Goal: Information Seeking & Learning: Find specific fact

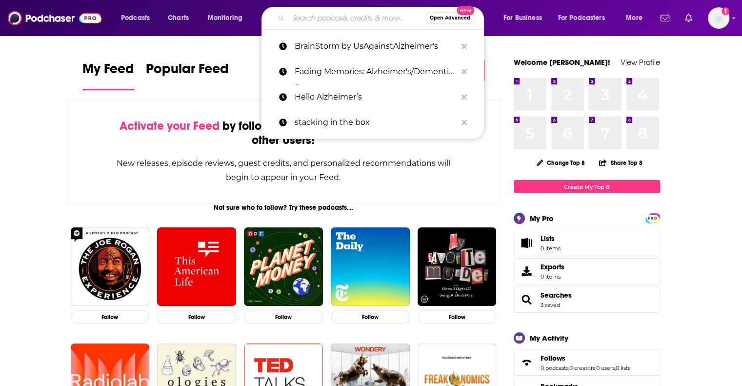
click at [345, 16] on input "Search podcasts, credits, & more..." at bounding box center [356, 18] width 137 height 16
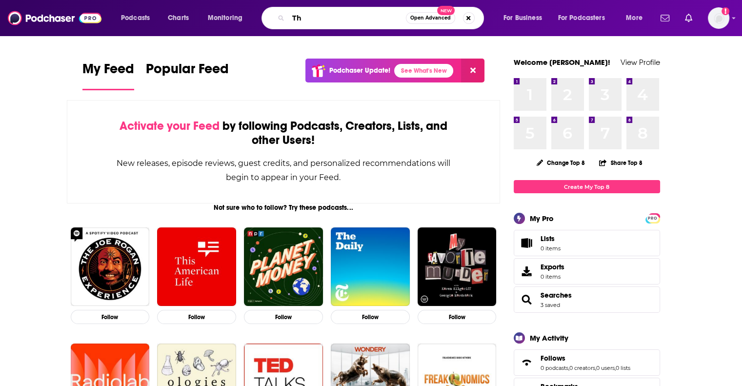
type input "T"
type input "Giving Done RIght"
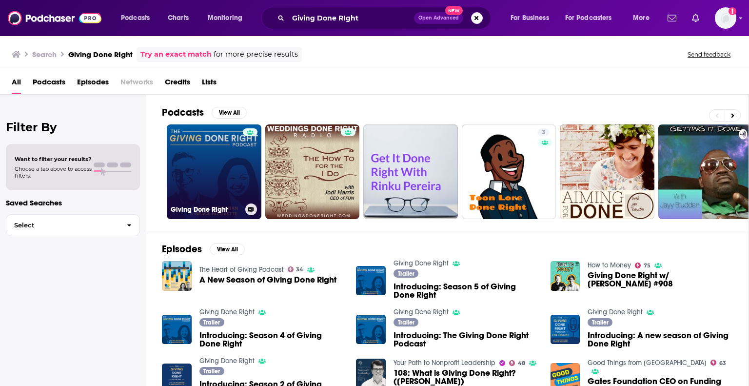
click at [230, 171] on link "Giving Done Right" at bounding box center [214, 171] width 95 height 95
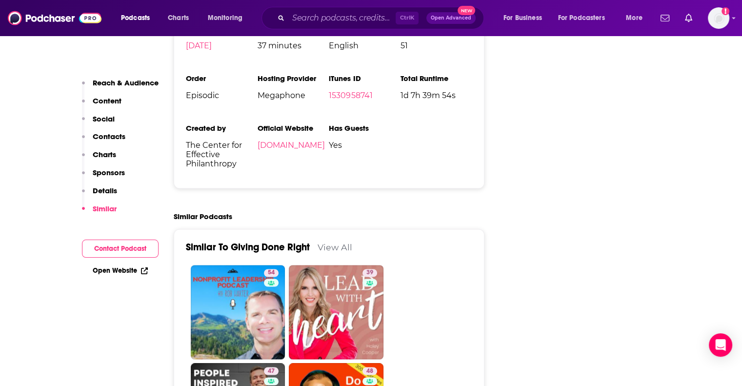
scroll to position [1463, 0]
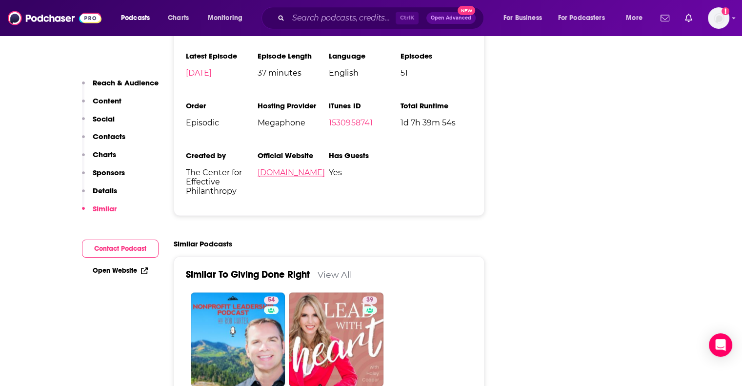
click at [309, 168] on link "[DOMAIN_NAME]" at bounding box center [290, 172] width 67 height 9
